Goal: Find specific page/section: Find specific page/section

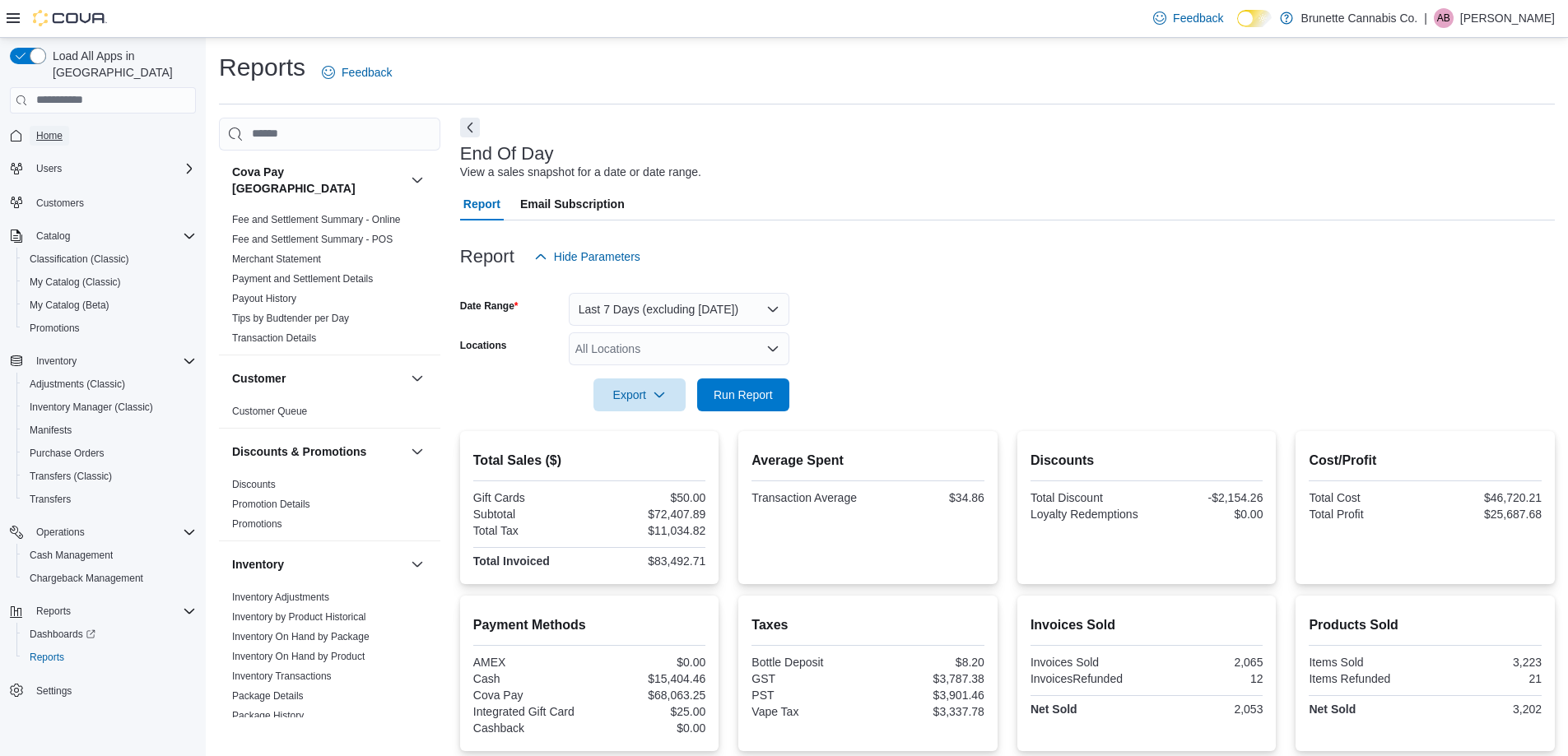
click at [55, 129] on span "Home" at bounding box center [49, 136] width 26 height 13
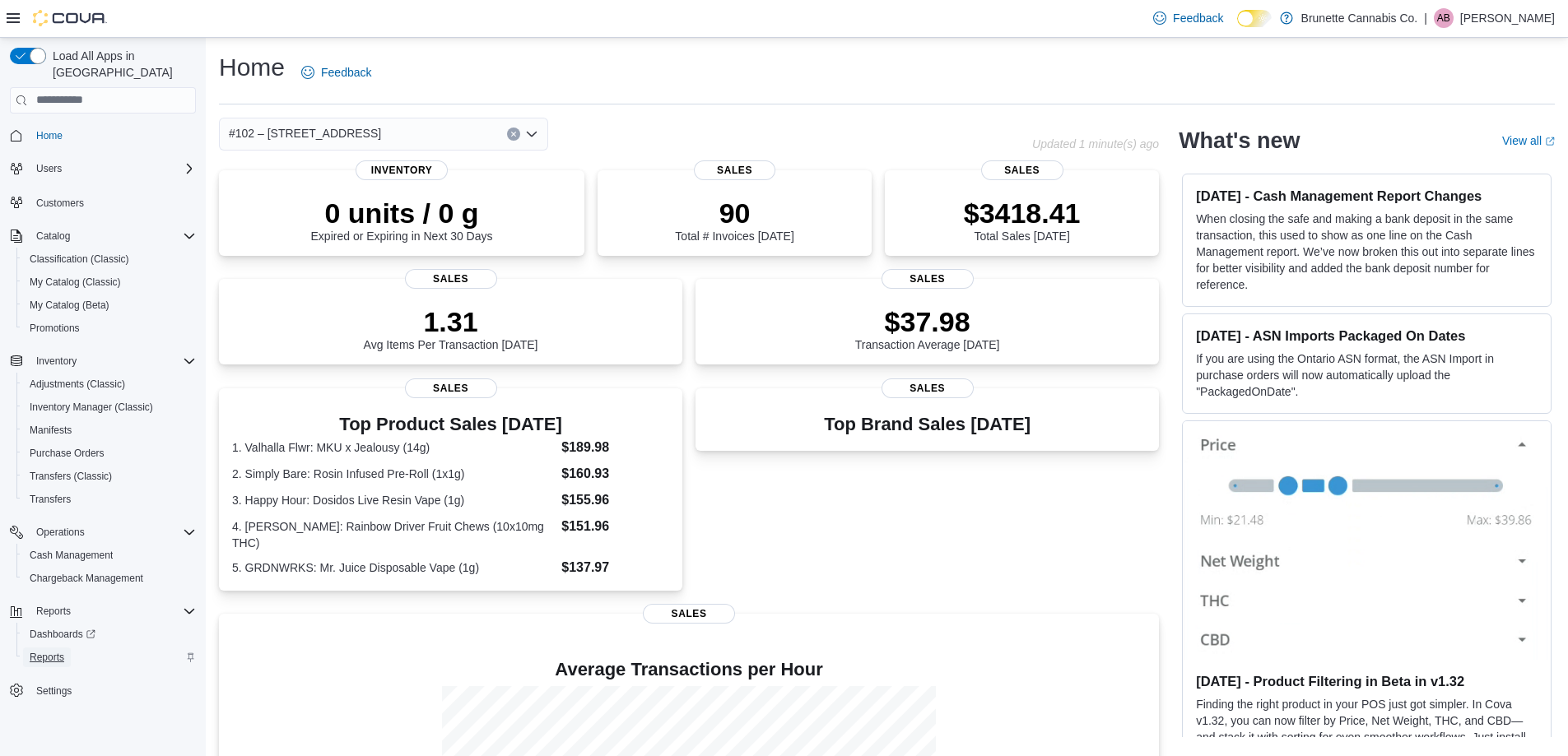
click at [47, 651] on span "Reports" at bounding box center [46, 658] width 35 height 13
